Goal: Information Seeking & Learning: Learn about a topic

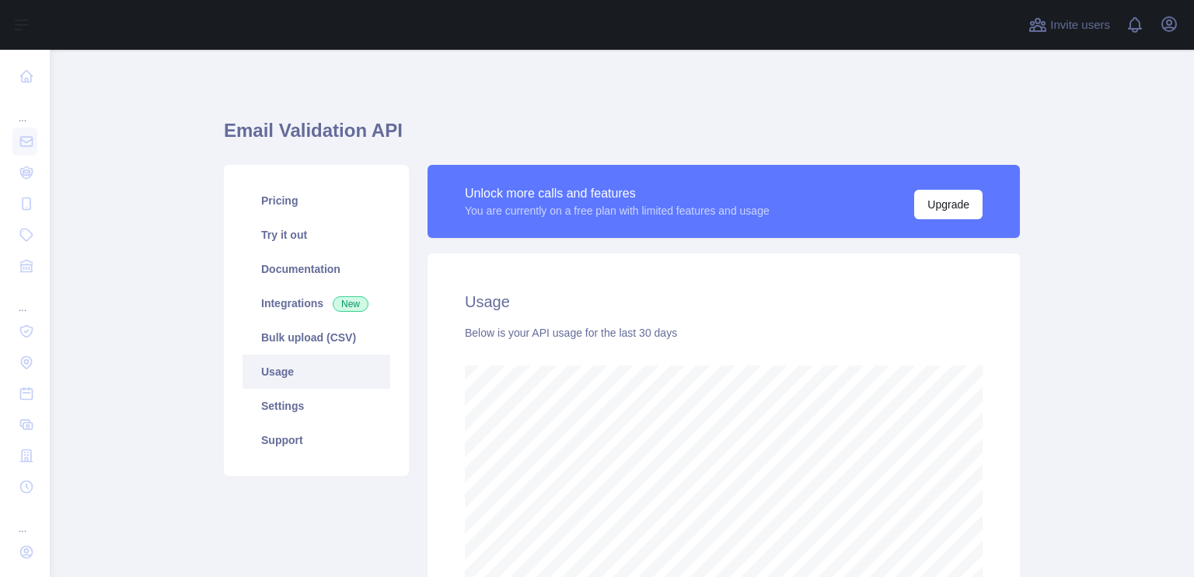
scroll to position [527, 1132]
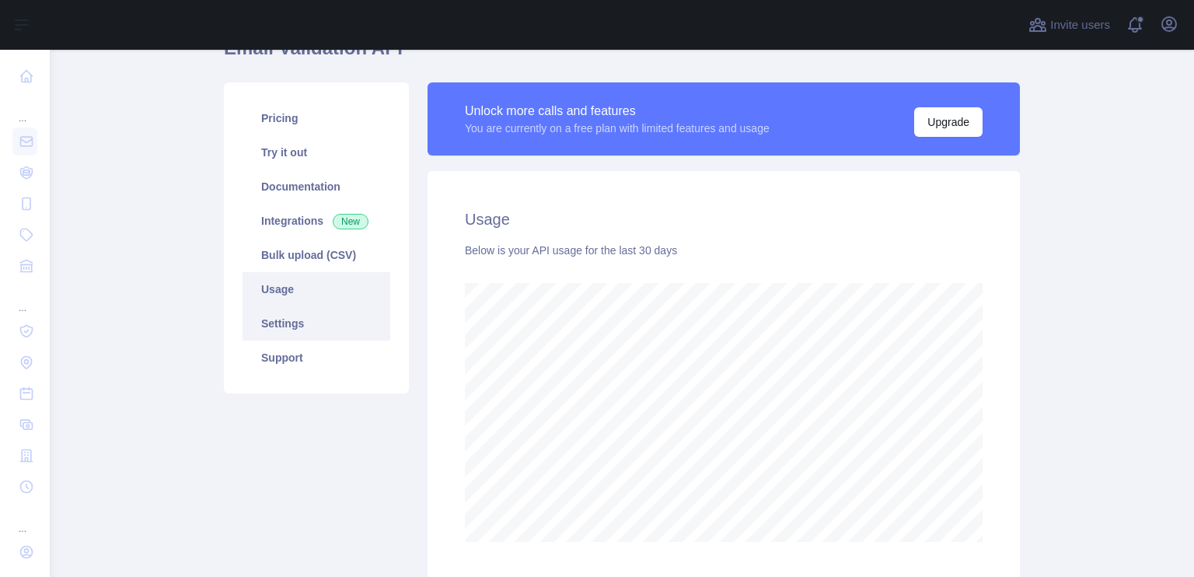
click at [302, 326] on link "Settings" at bounding box center [316, 323] width 148 height 34
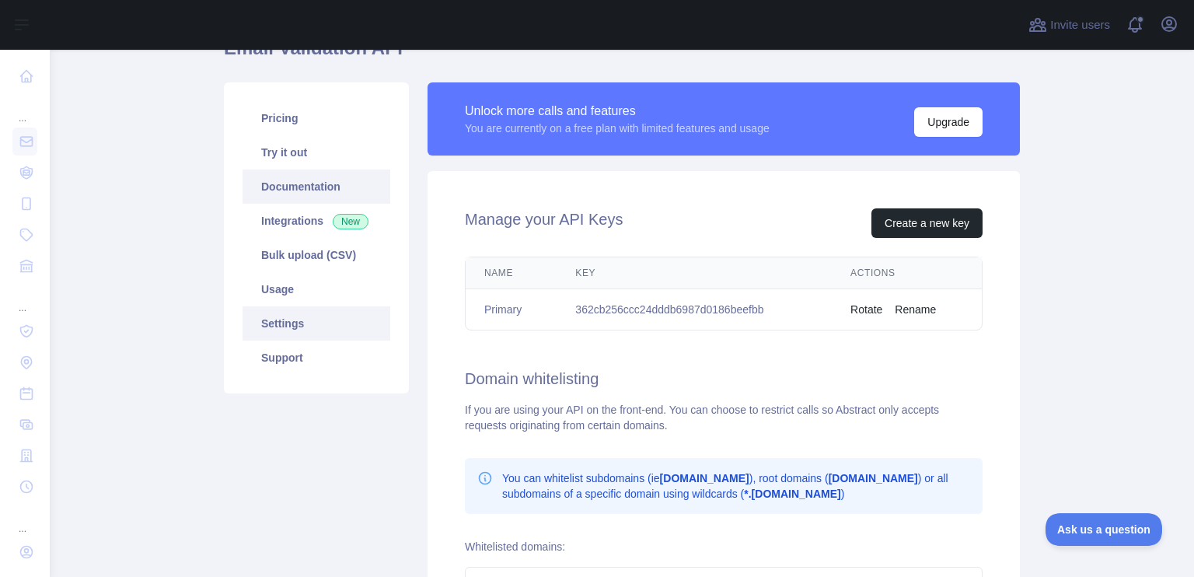
click at [316, 176] on link "Documentation" at bounding box center [316, 186] width 148 height 34
click at [298, 156] on link "Try it out" at bounding box center [316, 152] width 148 height 34
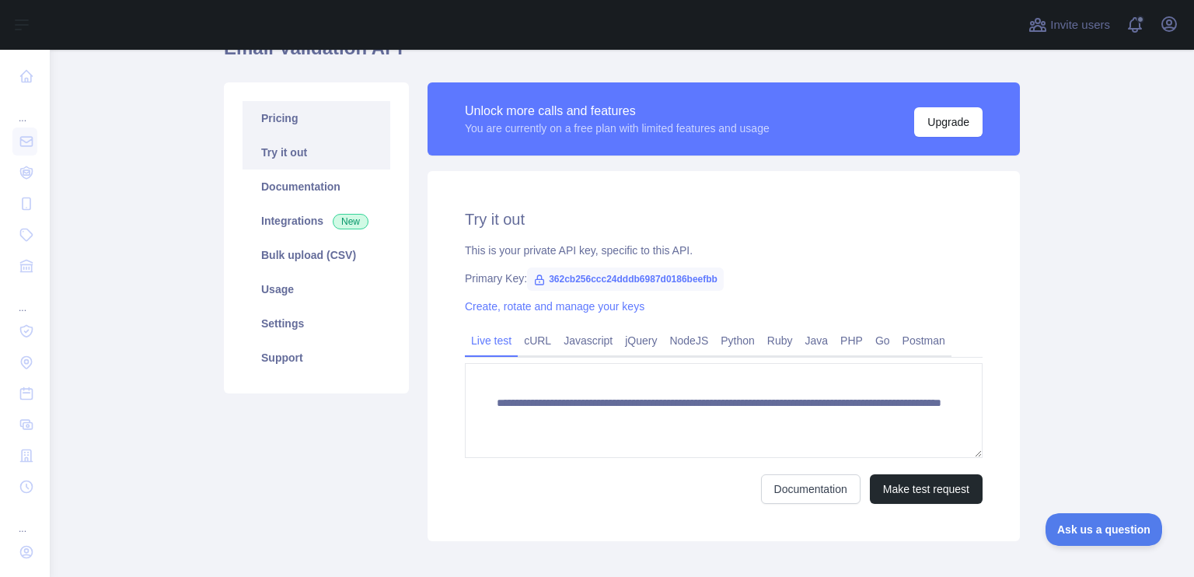
click at [295, 118] on link "Pricing" at bounding box center [316, 118] width 148 height 34
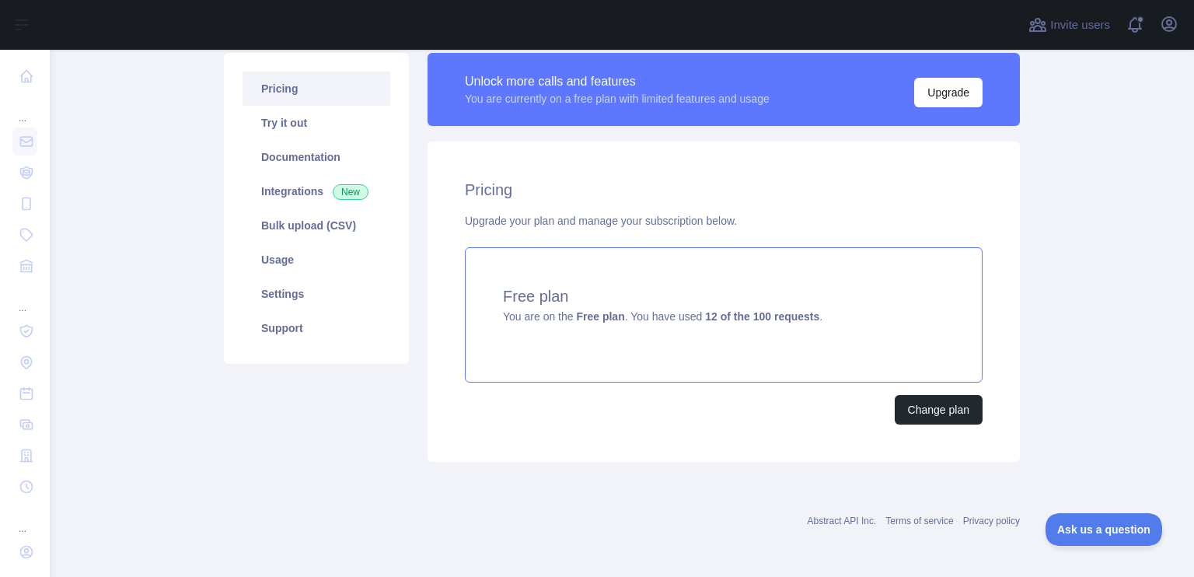
scroll to position [110, 0]
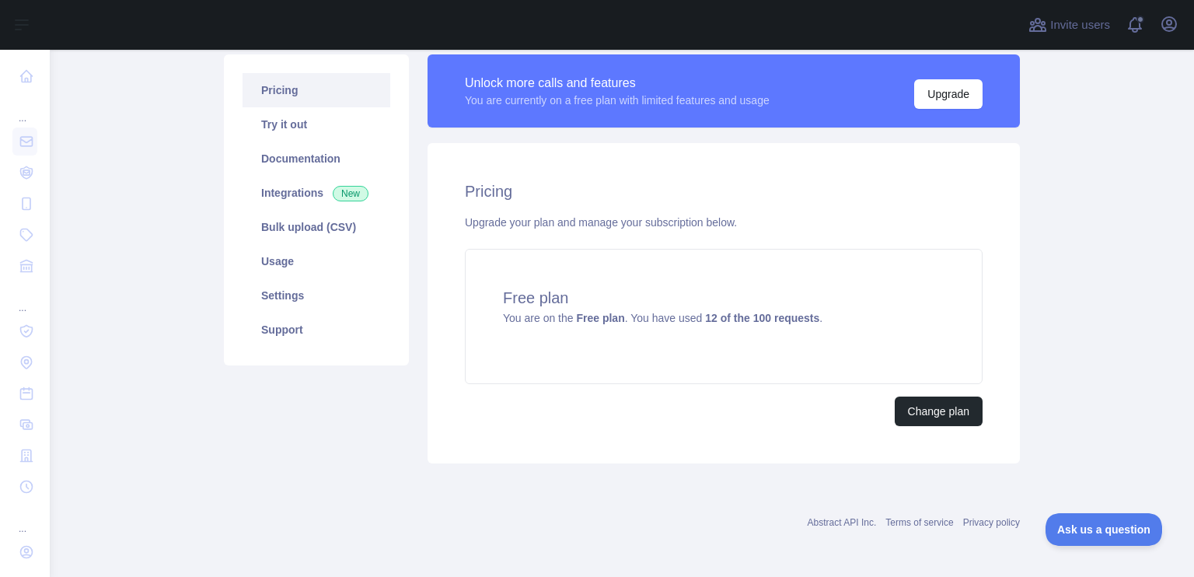
click at [675, 386] on div "Pricing Upgrade your plan and manage your subscription below. Free plan You are…" at bounding box center [723, 303] width 592 height 320
